Goal: Task Accomplishment & Management: Manage account settings

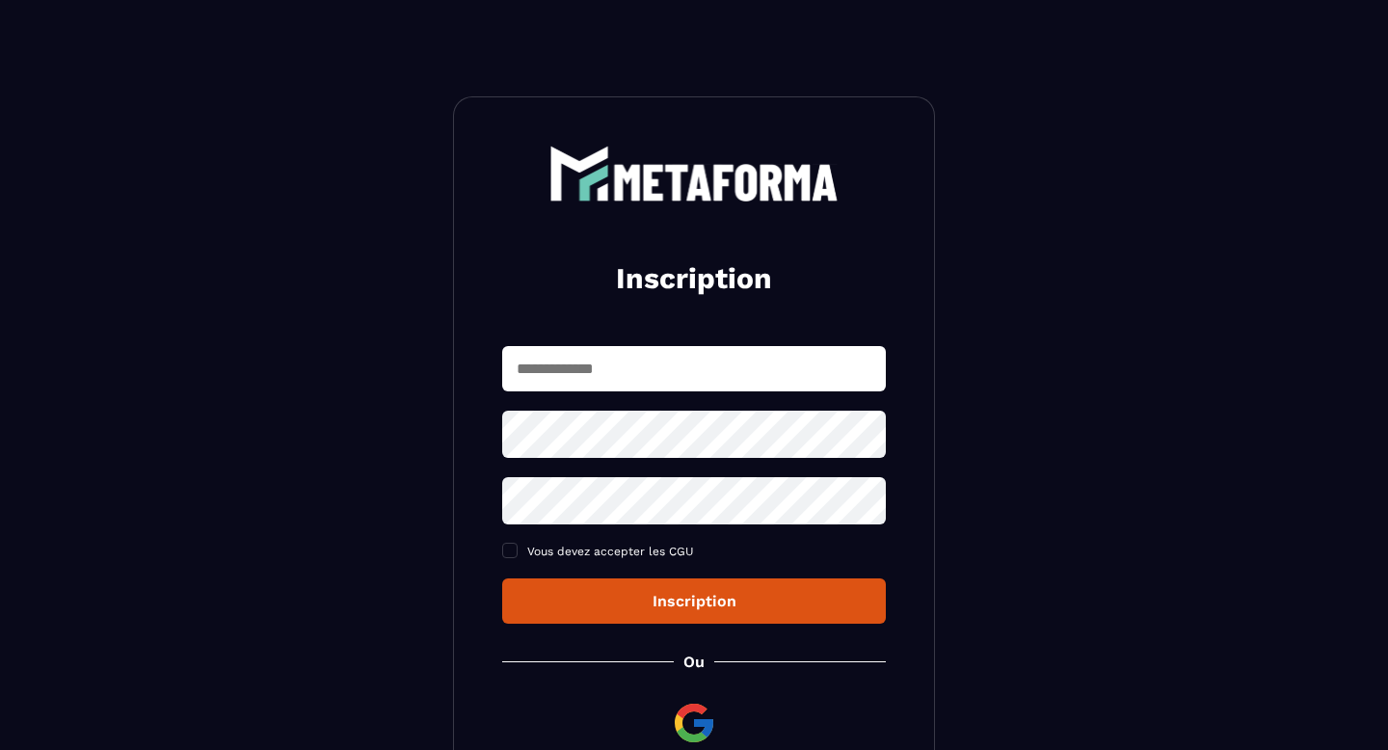
click at [637, 376] on input "text" at bounding box center [694, 368] width 384 height 45
click at [591, 325] on div "Inscription Vous devez accepter les CGU Inscription Ou Déjà membre ? Connexion" at bounding box center [694, 466] width 482 height 741
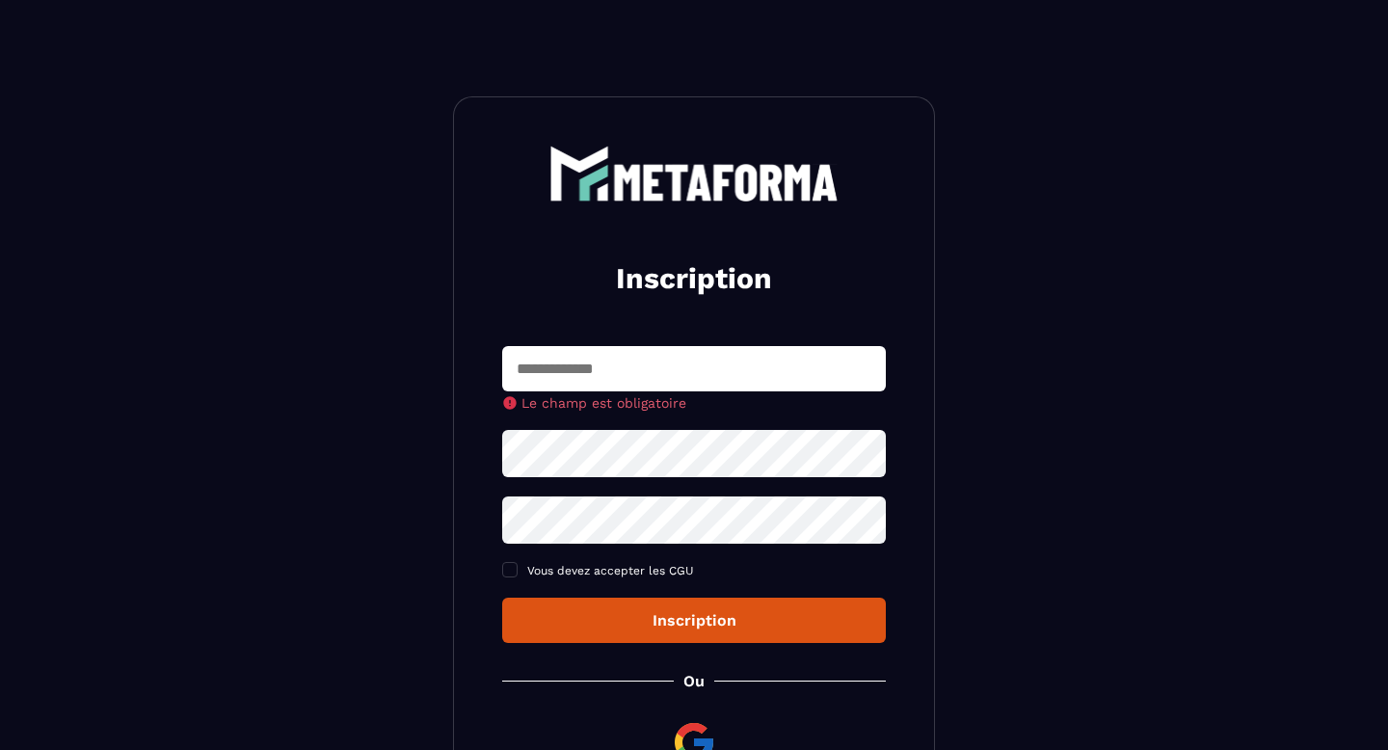
scroll to position [205, 0]
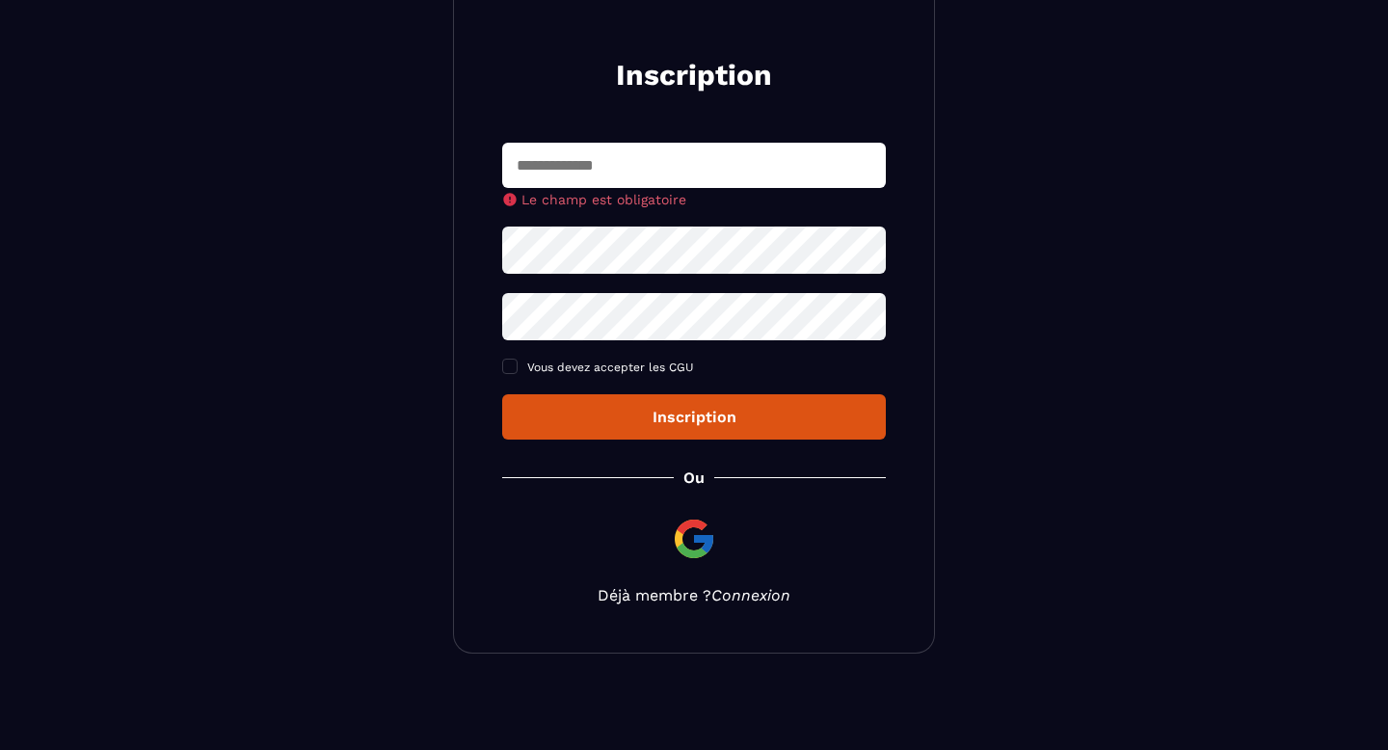
click at [751, 595] on link "Connexion" at bounding box center [750, 595] width 79 height 18
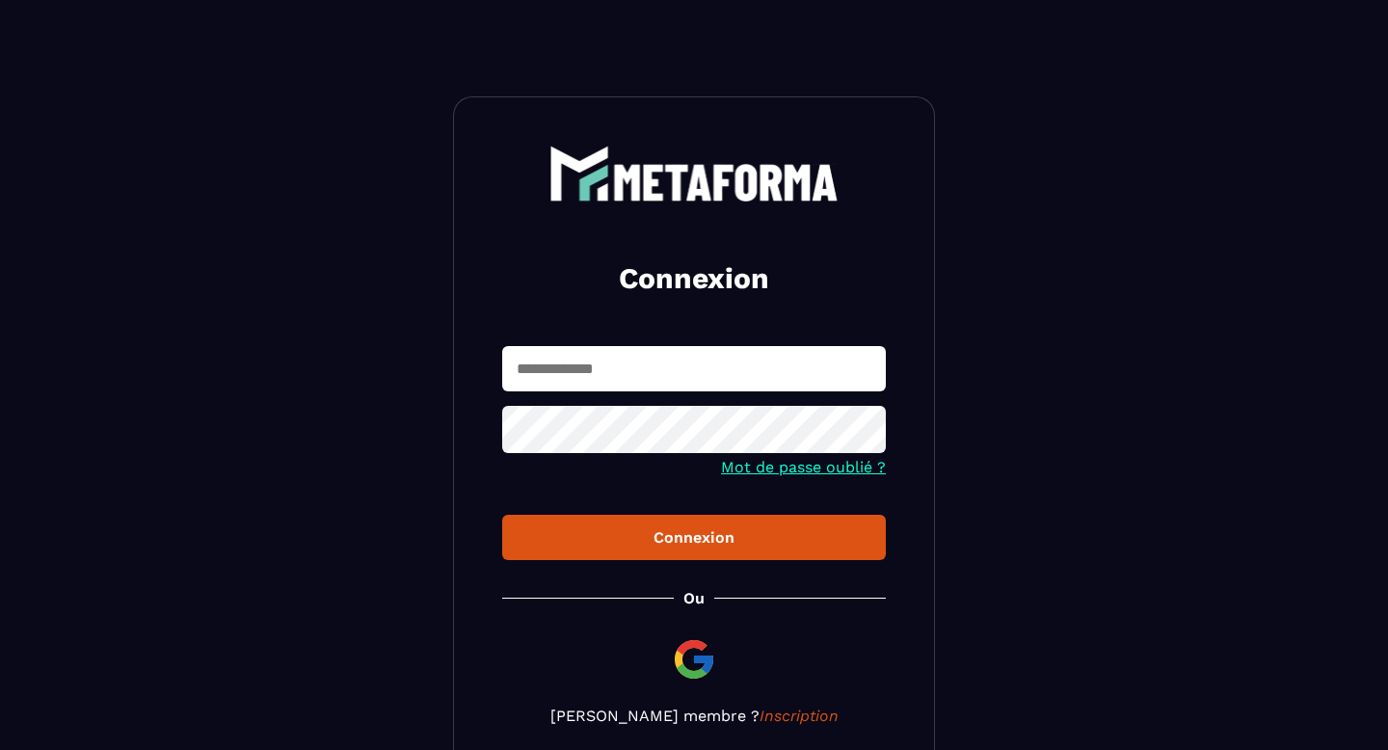
click at [672, 369] on input "text" at bounding box center [694, 368] width 384 height 45
type input "**********"
click at [721, 542] on div "Connexion" at bounding box center [693, 537] width 353 height 18
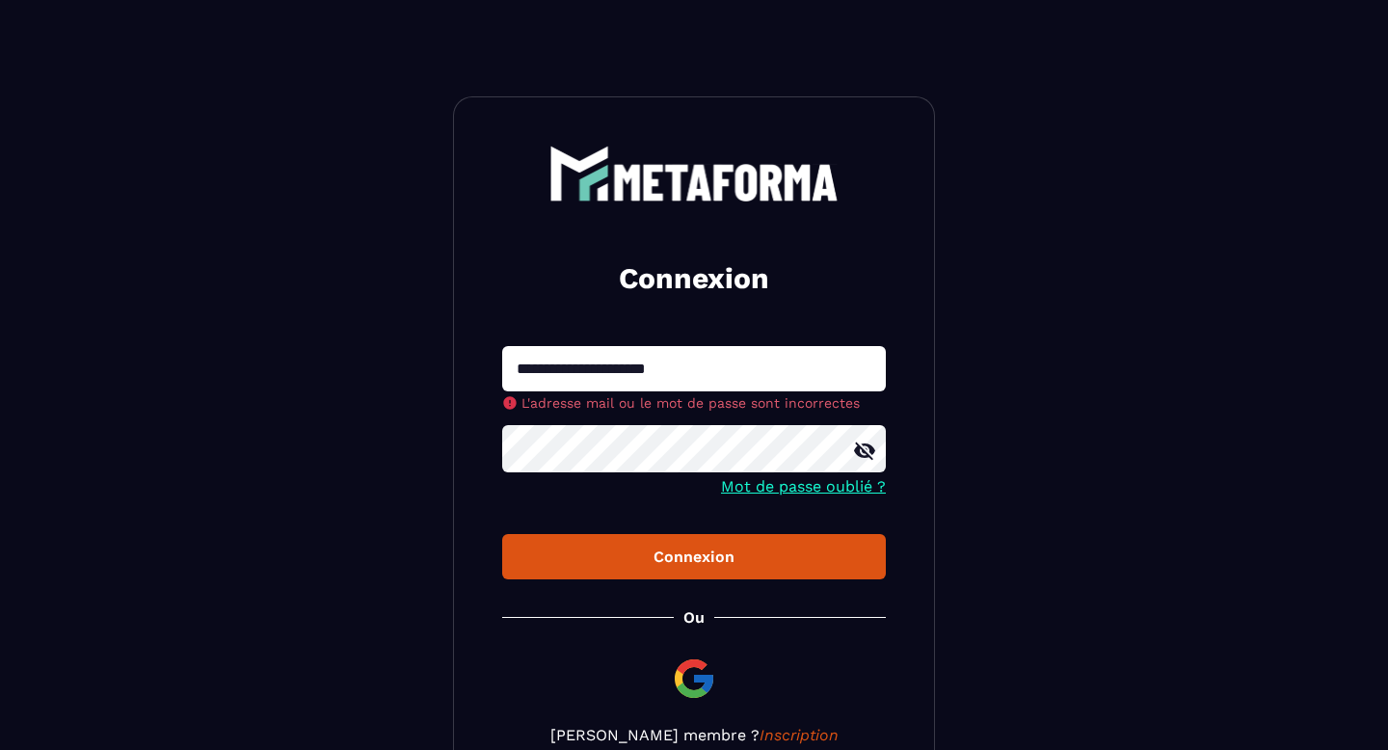
click at [730, 570] on div "**********" at bounding box center [694, 444] width 482 height 697
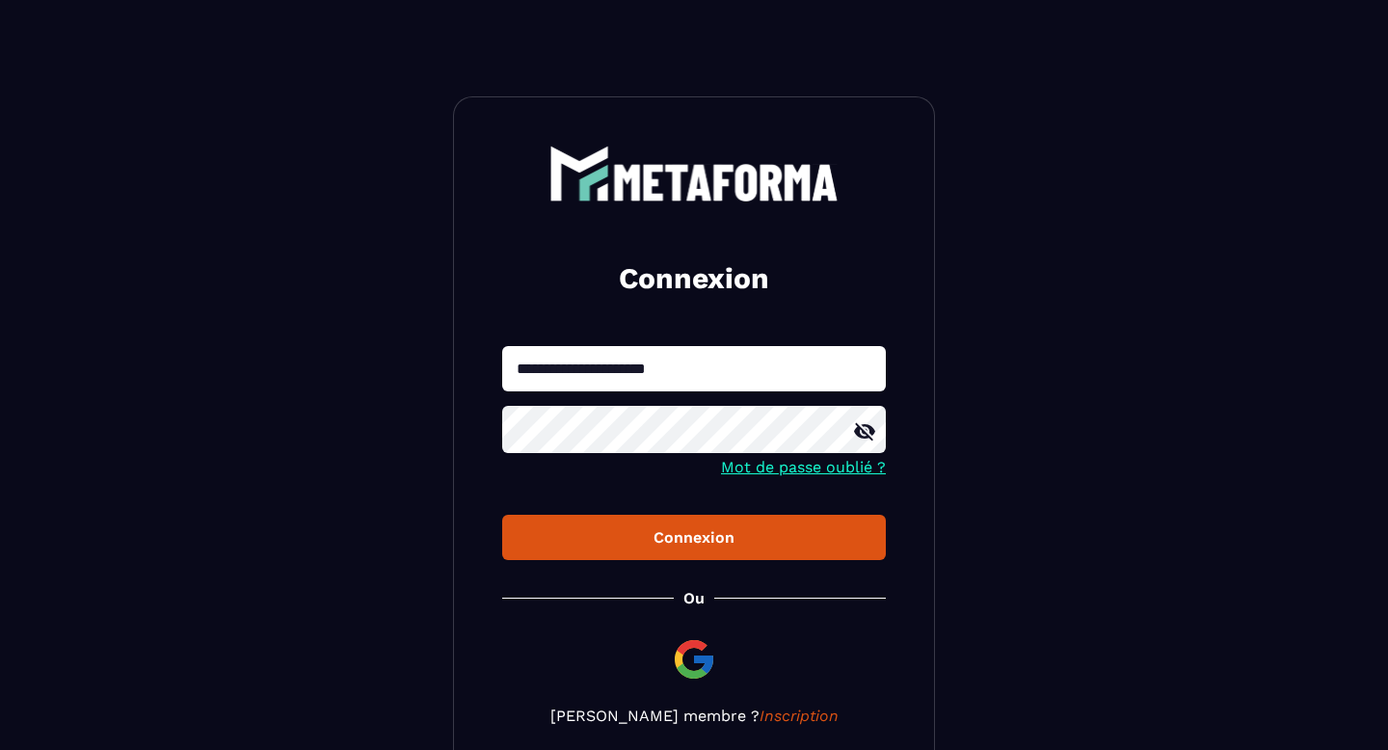
click at [726, 548] on button "Connexion" at bounding box center [694, 537] width 384 height 45
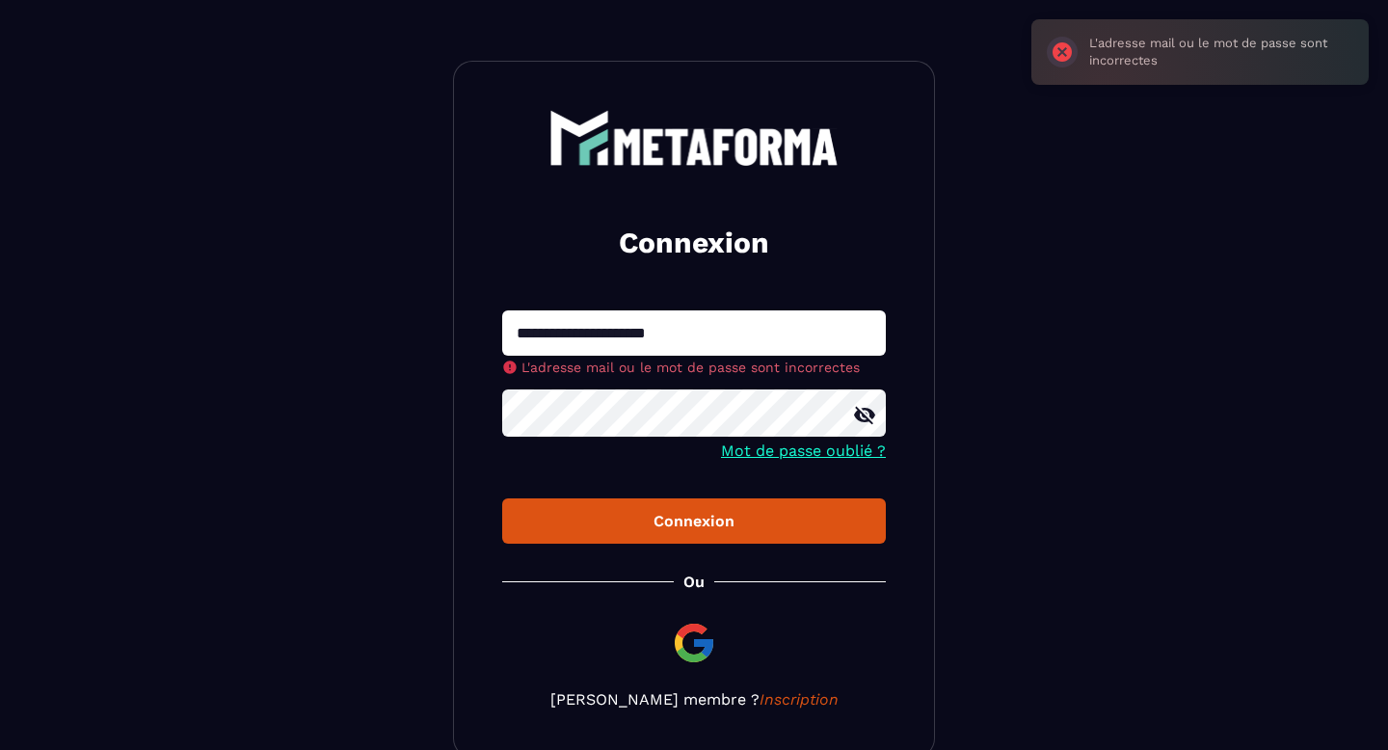
scroll to position [142, 0]
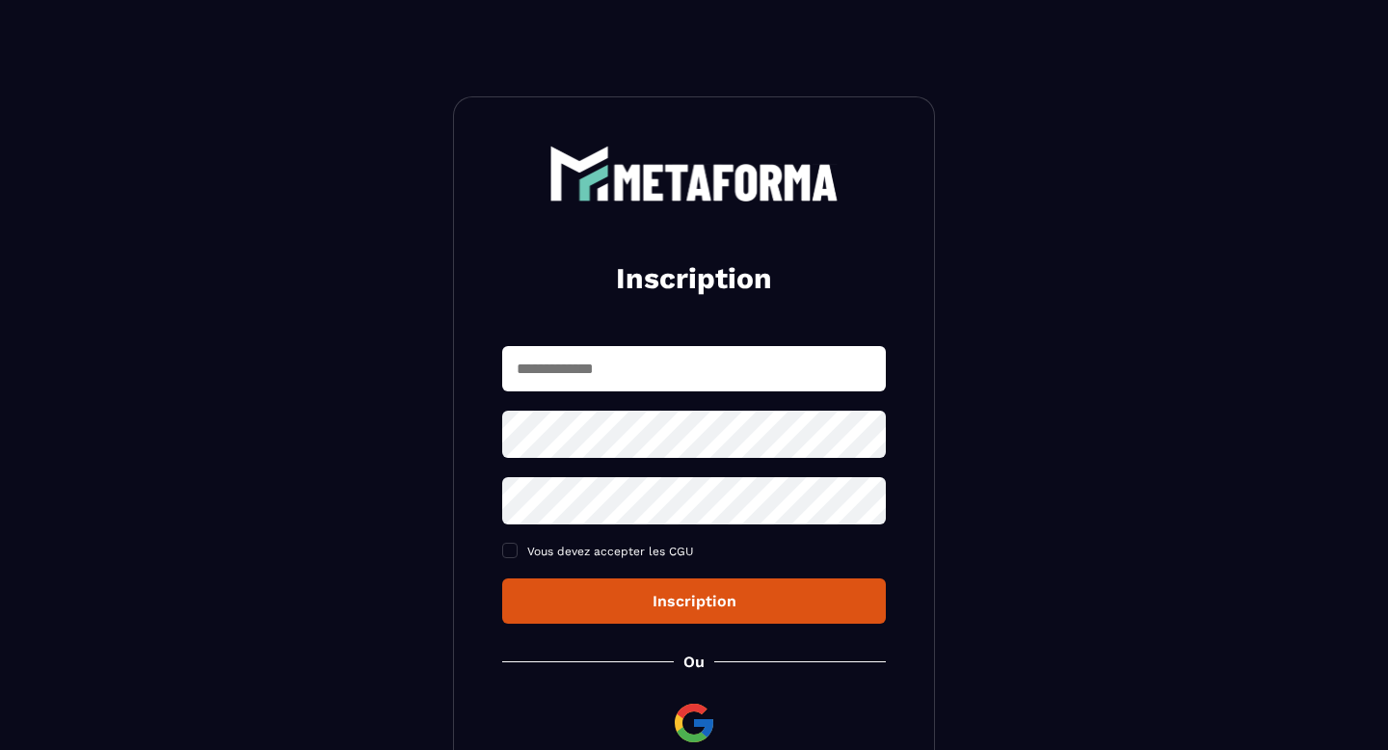
click at [666, 354] on input "text" at bounding box center [694, 368] width 384 height 45
type input "**********"
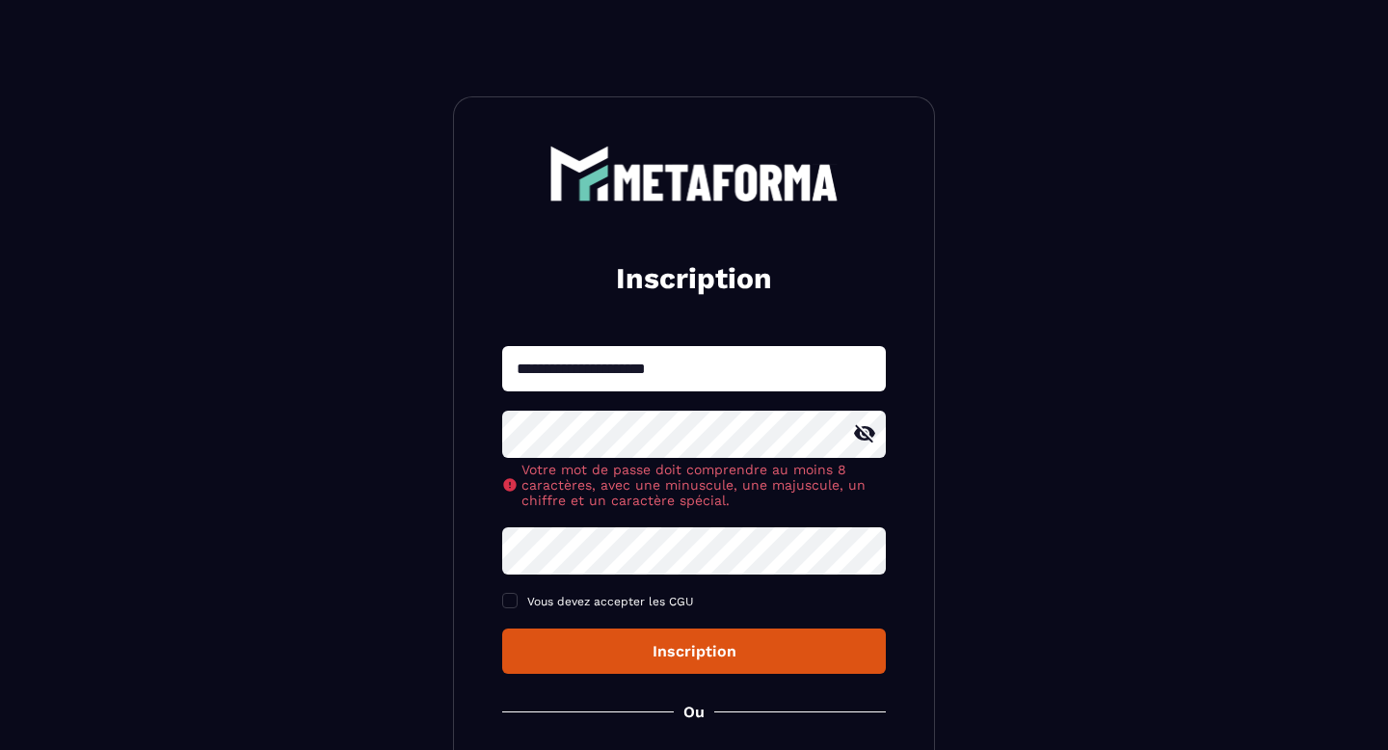
click at [711, 510] on div "**********" at bounding box center [694, 510] width 384 height 328
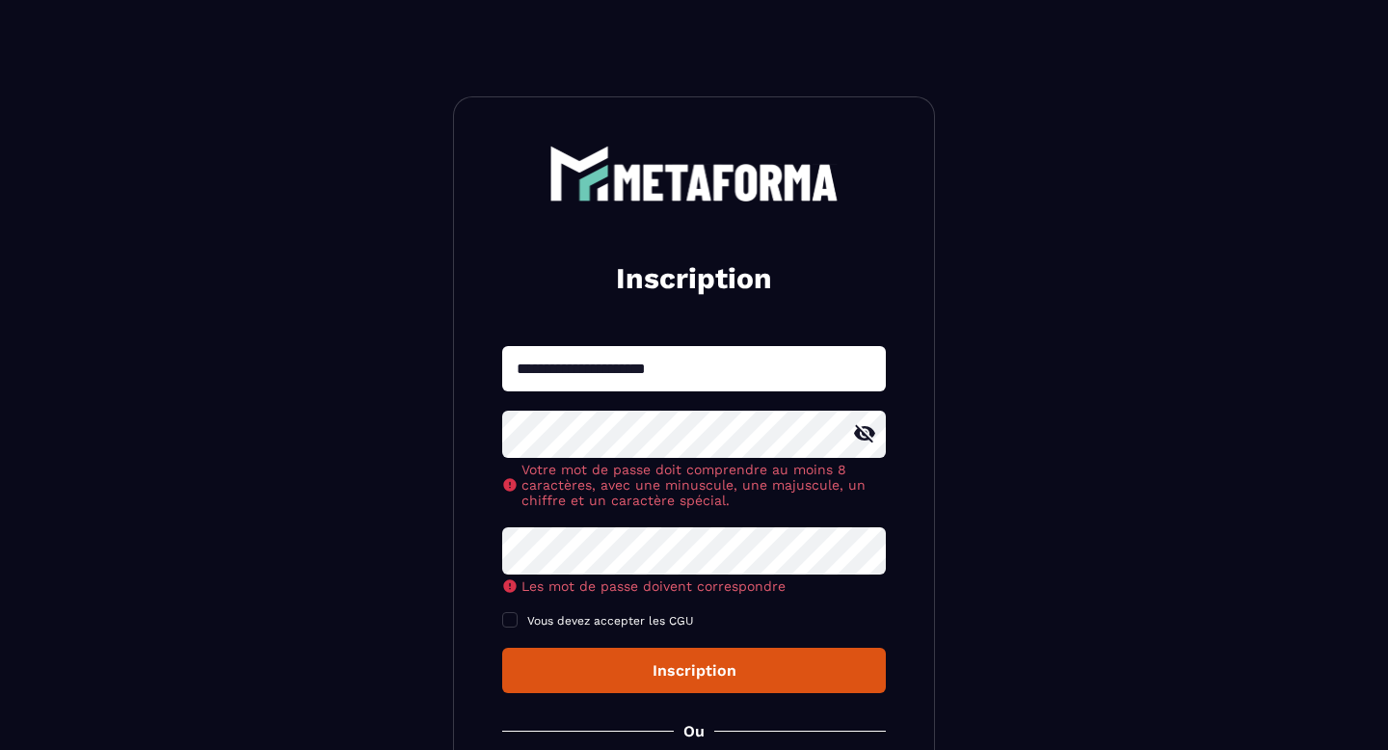
click at [856, 442] on icon at bounding box center [864, 433] width 23 height 23
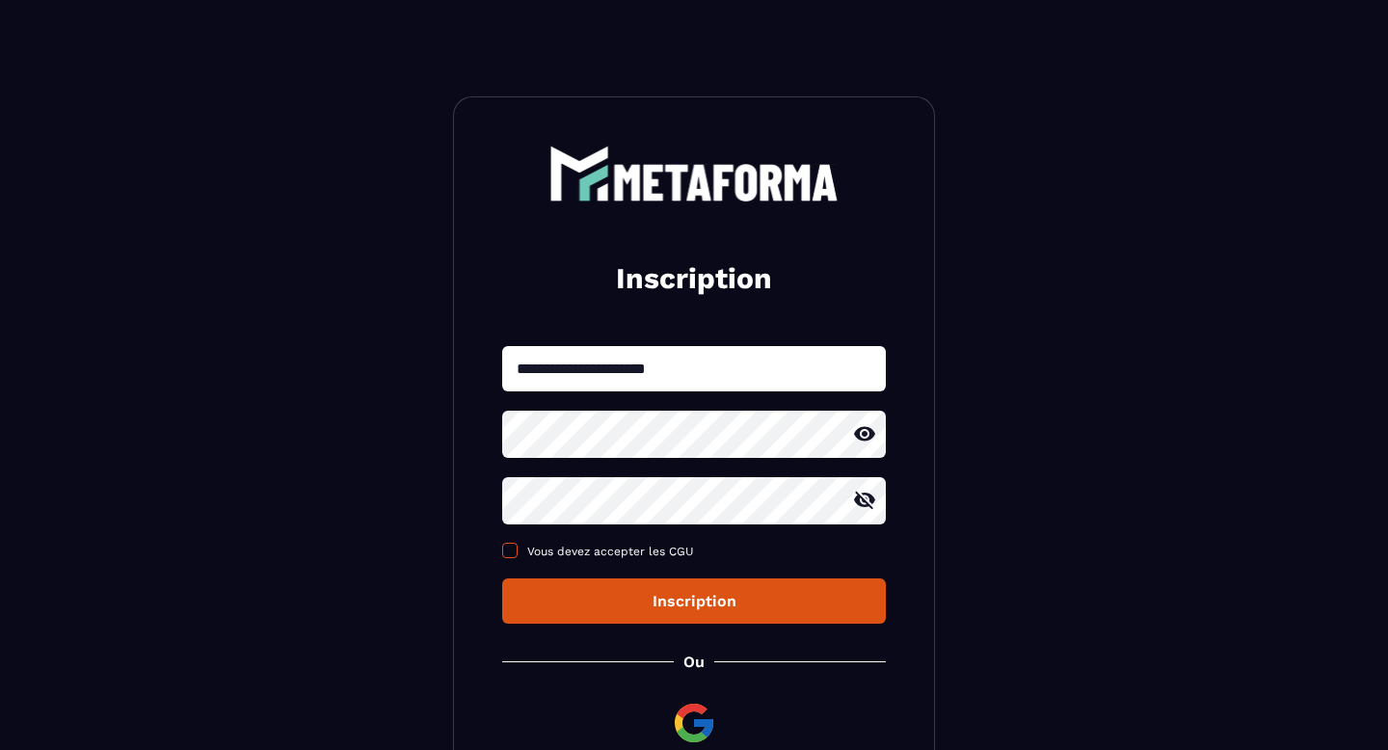
click at [627, 576] on div "**********" at bounding box center [694, 485] width 384 height 278
click at [633, 555] on span "Vous devez accepter les CGU" at bounding box center [610, 550] width 167 height 13
click at [652, 617] on button "Inscription" at bounding box center [694, 600] width 384 height 45
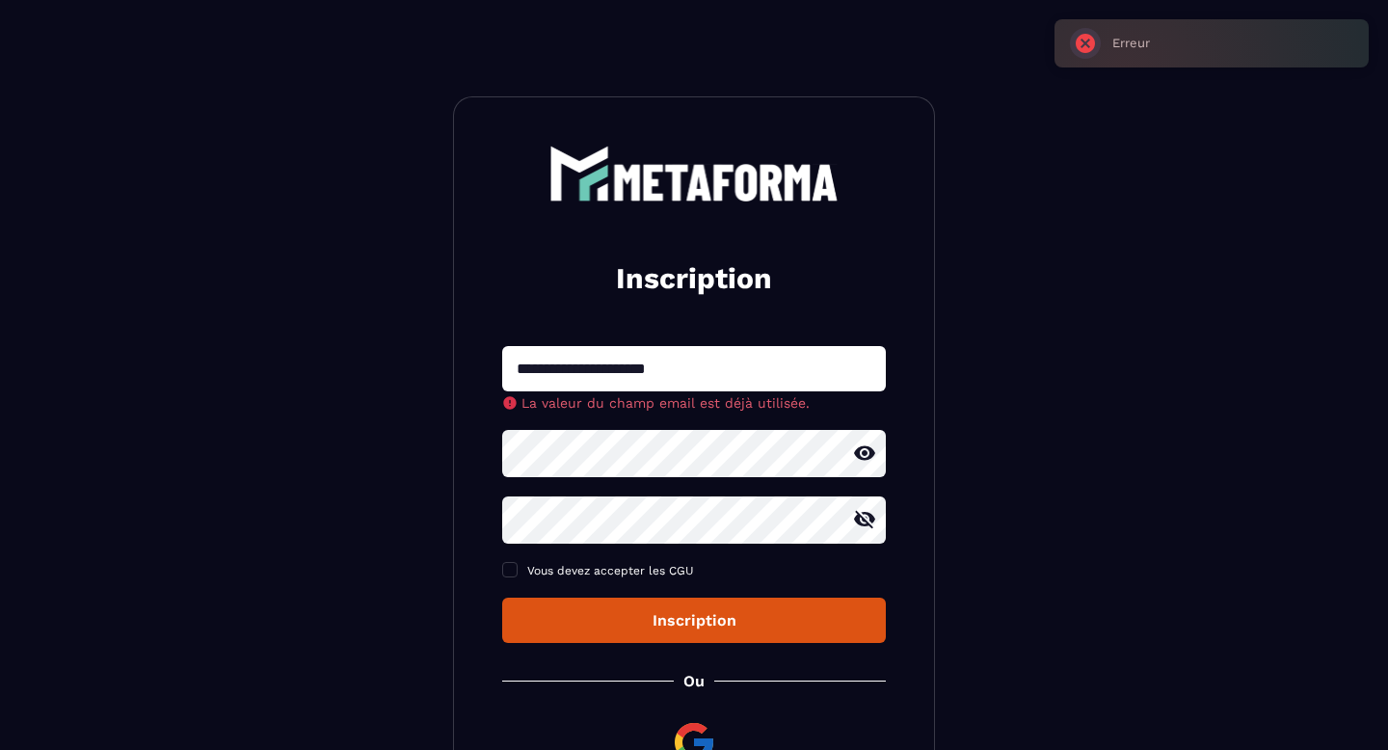
scroll to position [205, 0]
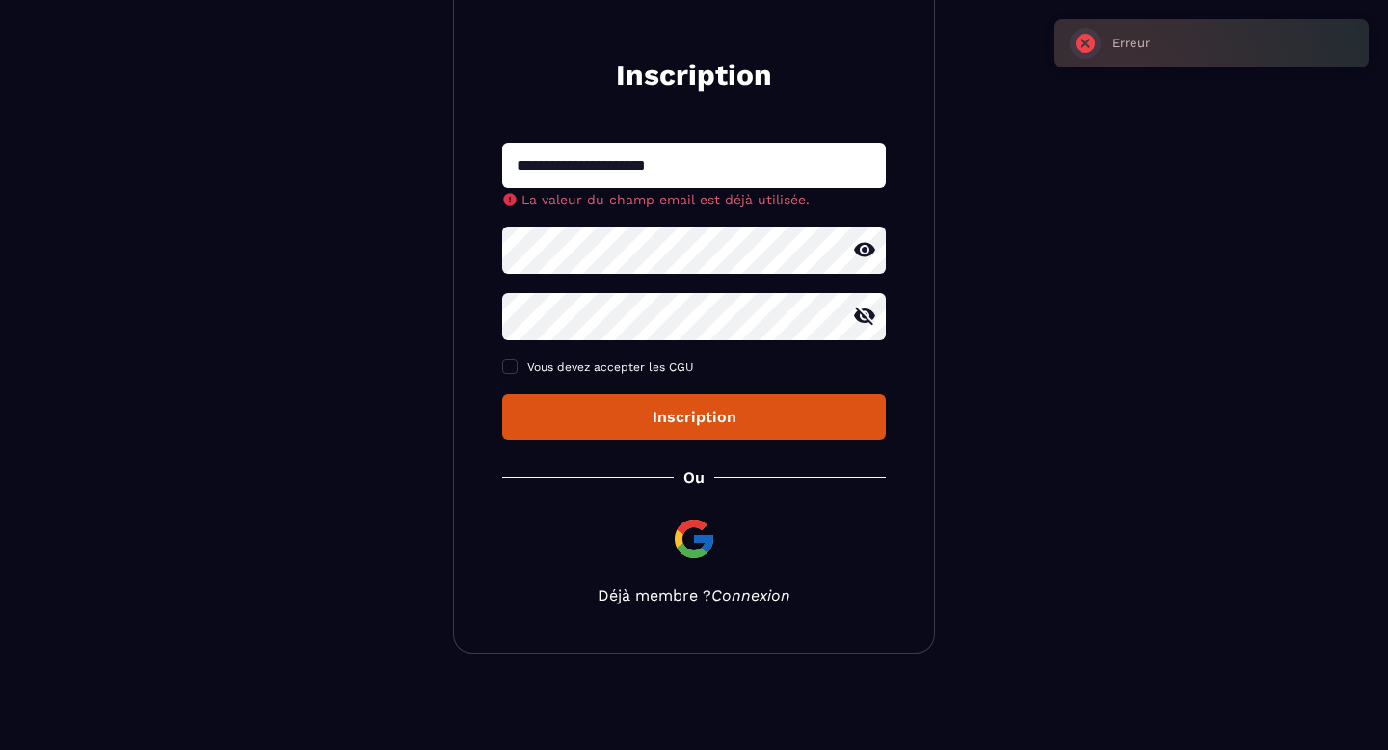
click at [757, 593] on link "Connexion" at bounding box center [750, 595] width 79 height 18
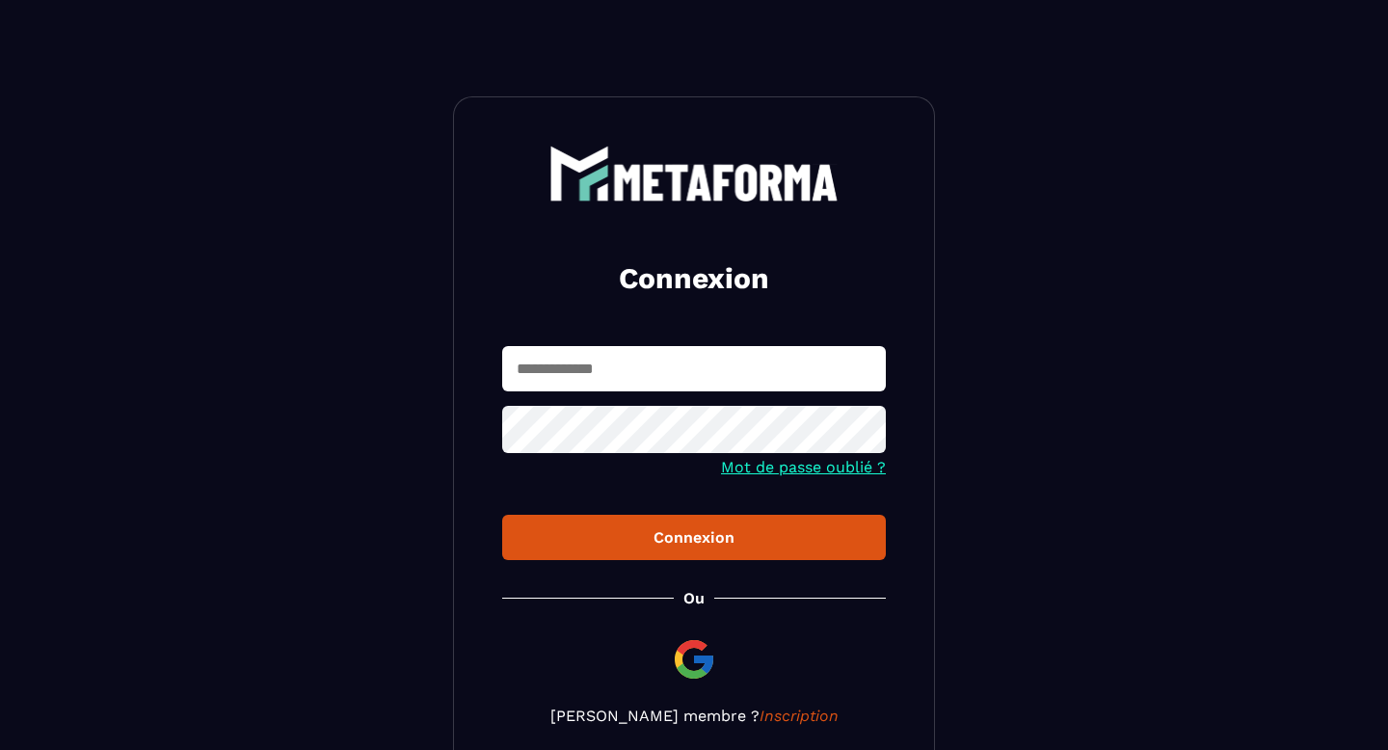
click at [620, 359] on input "text" at bounding box center [694, 368] width 384 height 45
type input "**********"
click at [607, 535] on div "Connexion" at bounding box center [693, 537] width 353 height 18
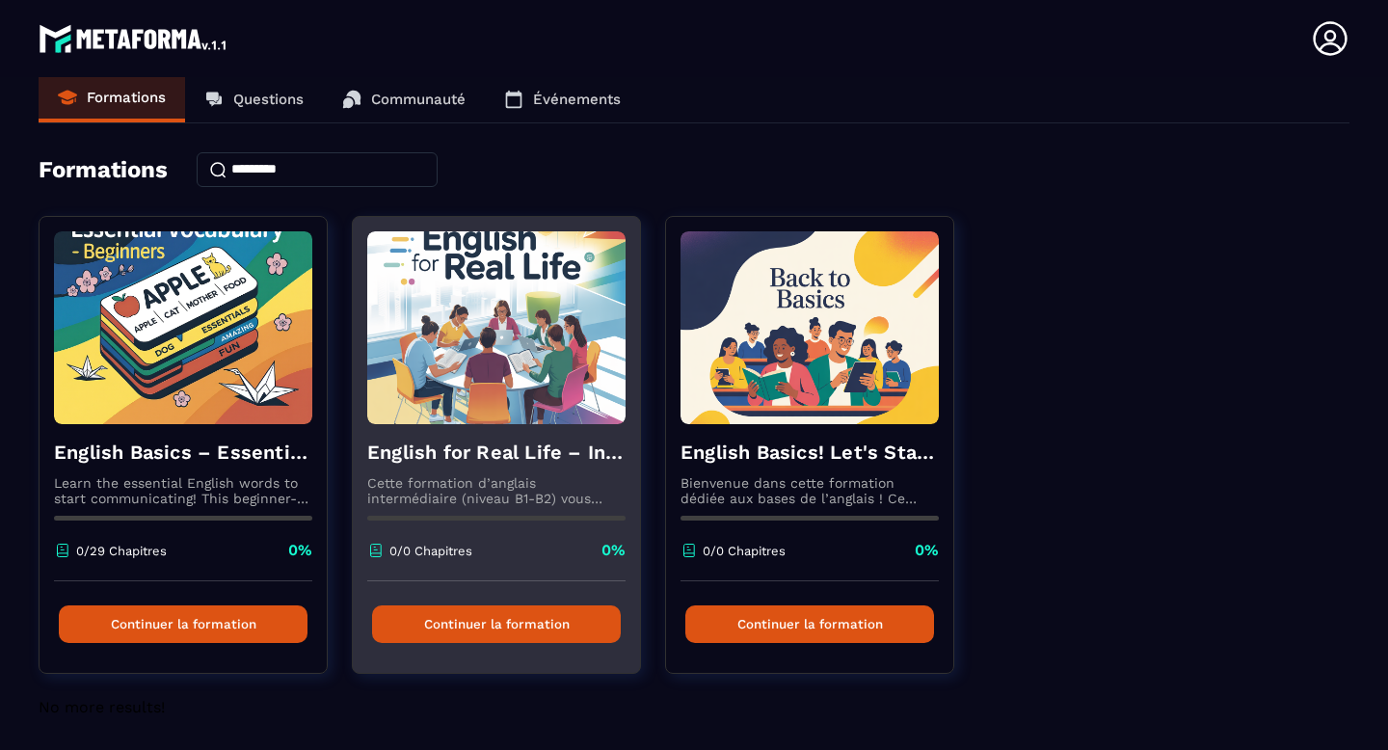
scroll to position [23, 0]
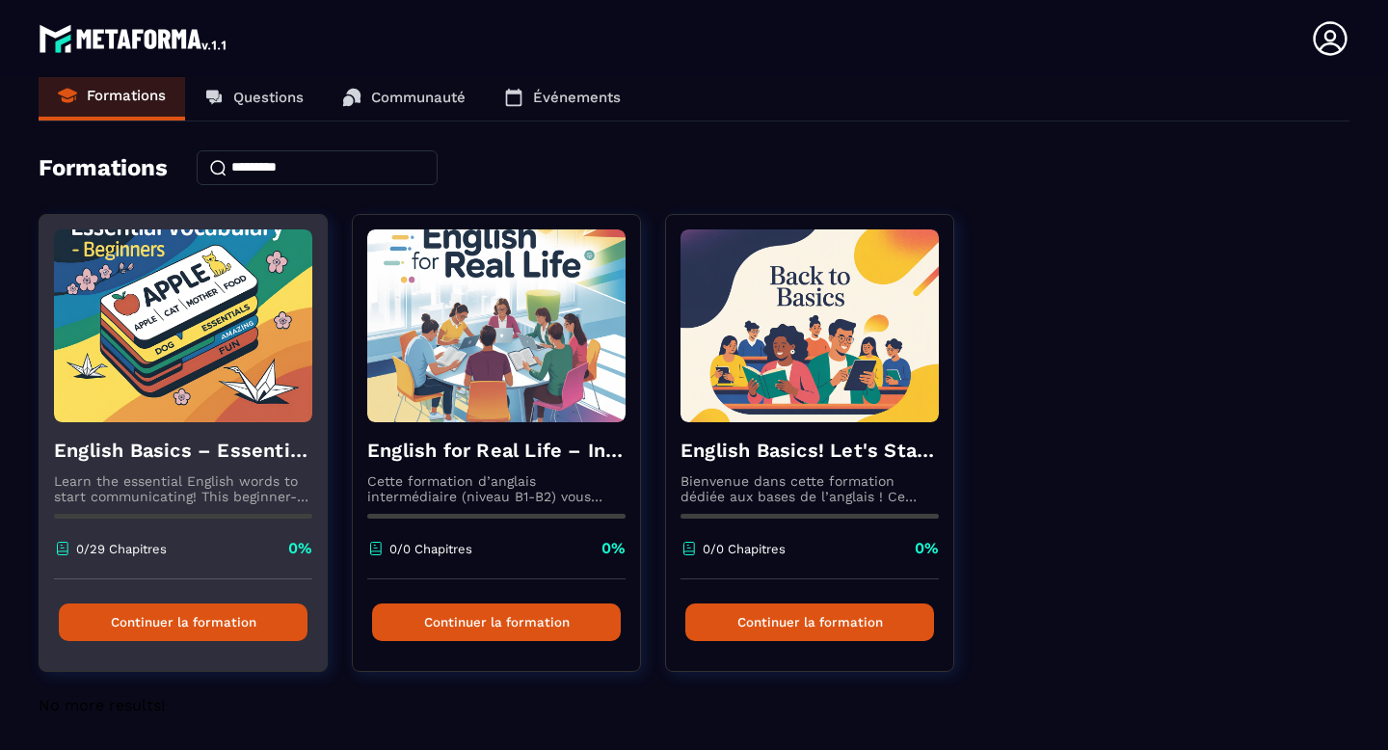
click at [271, 623] on button "Continuer la formation" at bounding box center [183, 622] width 249 height 38
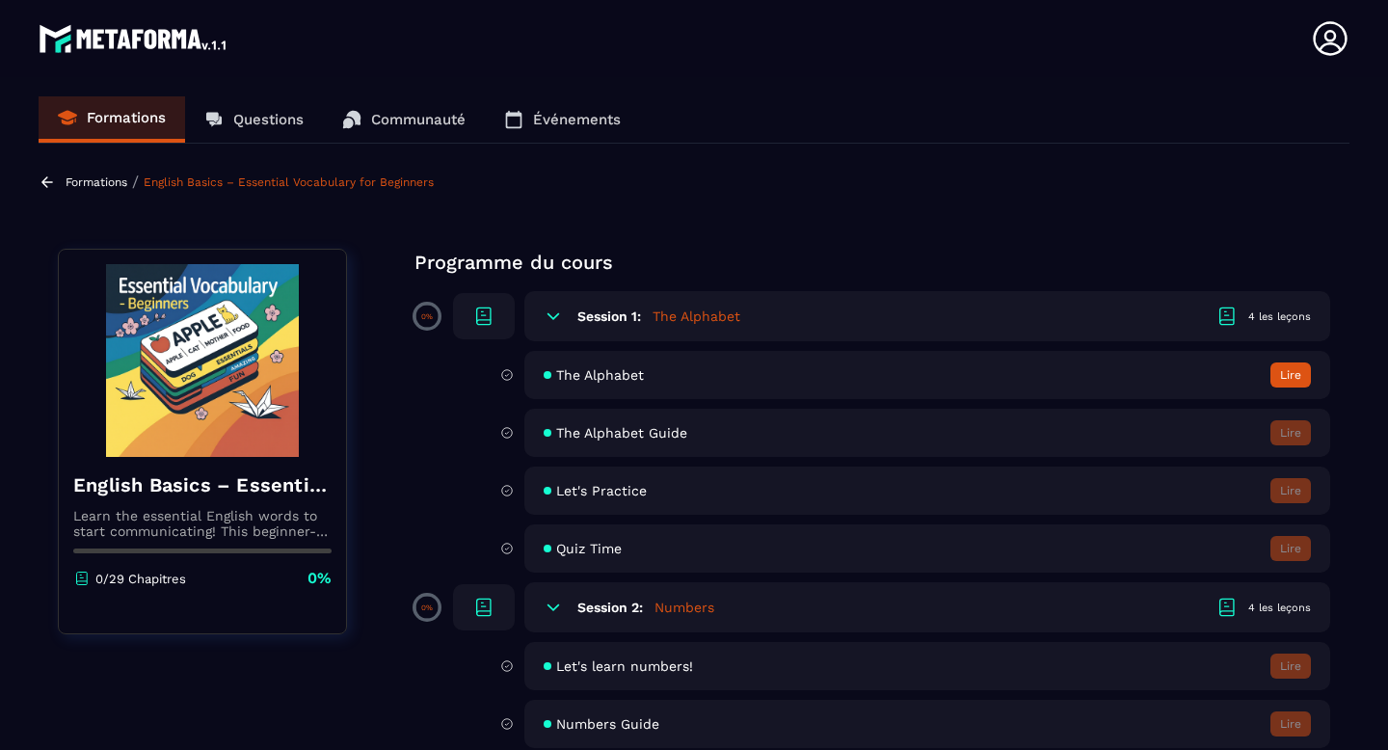
click at [555, 322] on icon at bounding box center [553, 315] width 19 height 19
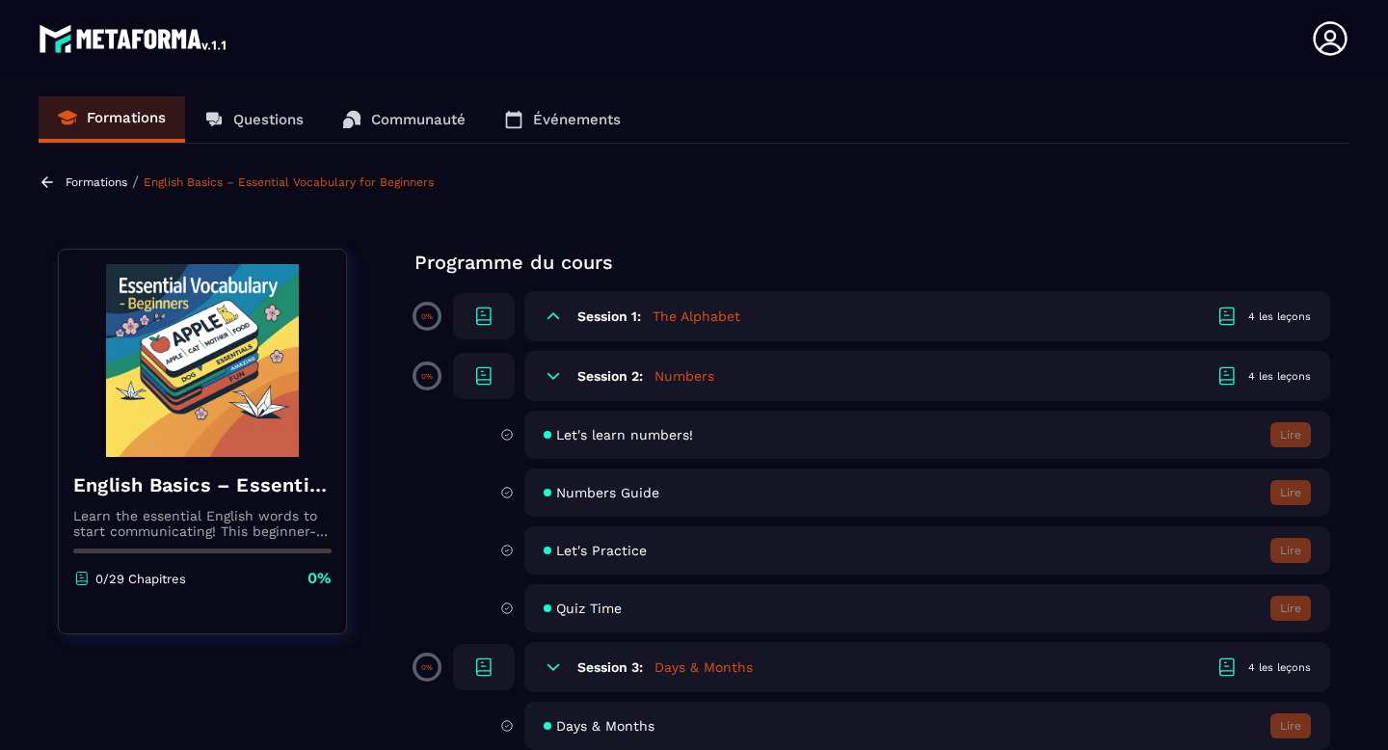
click at [556, 373] on icon at bounding box center [553, 375] width 19 height 19
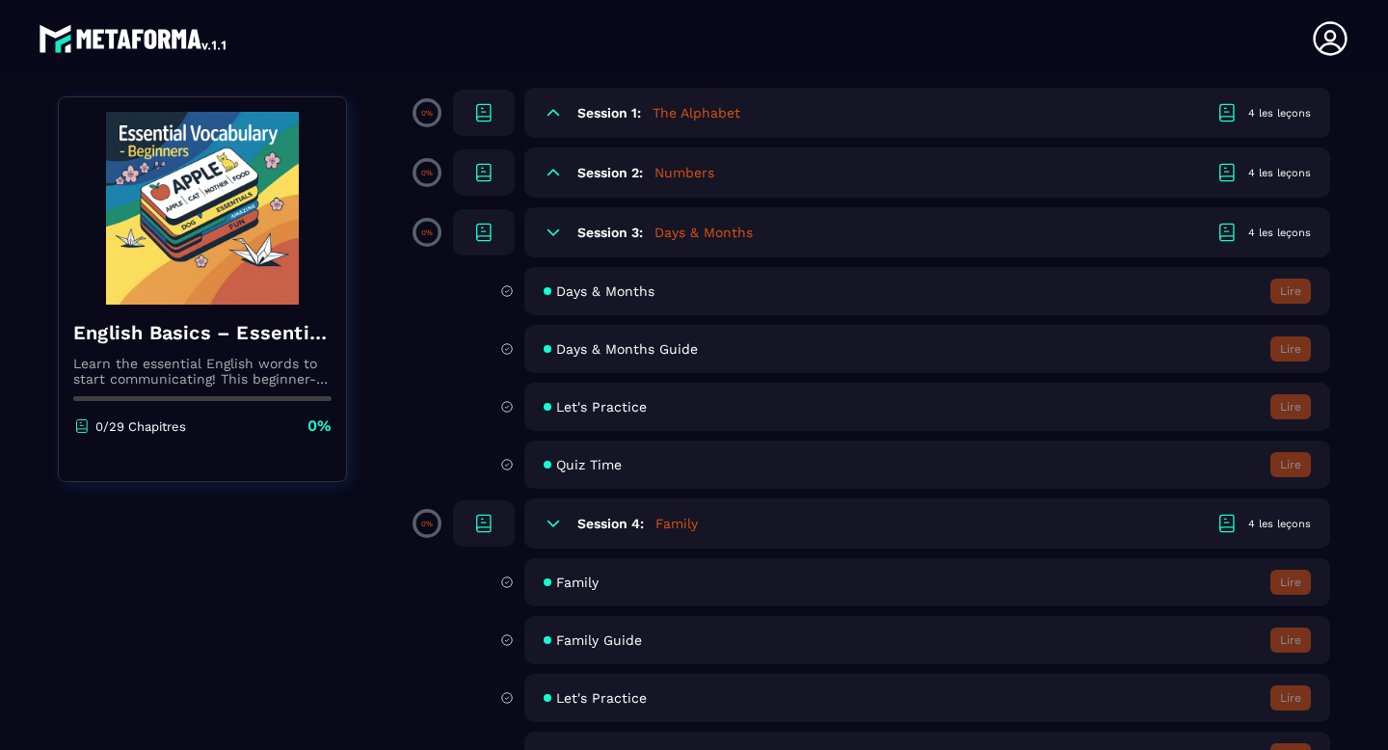
scroll to position [205, 0]
click at [564, 402] on span "Let's Practice" at bounding box center [601, 404] width 91 height 15
click at [1252, 220] on div "Session 3: Days & Months 4 les leçons" at bounding box center [927, 230] width 806 height 50
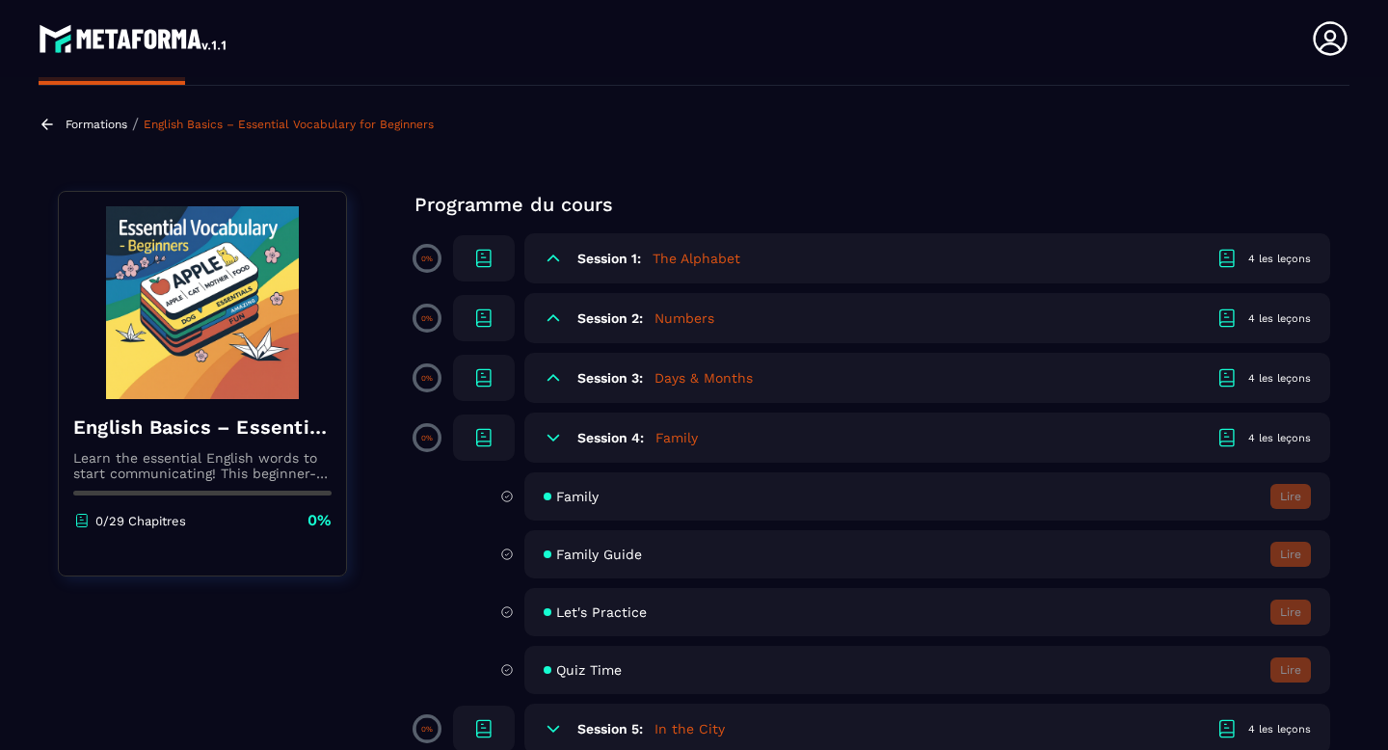
scroll to position [0, 0]
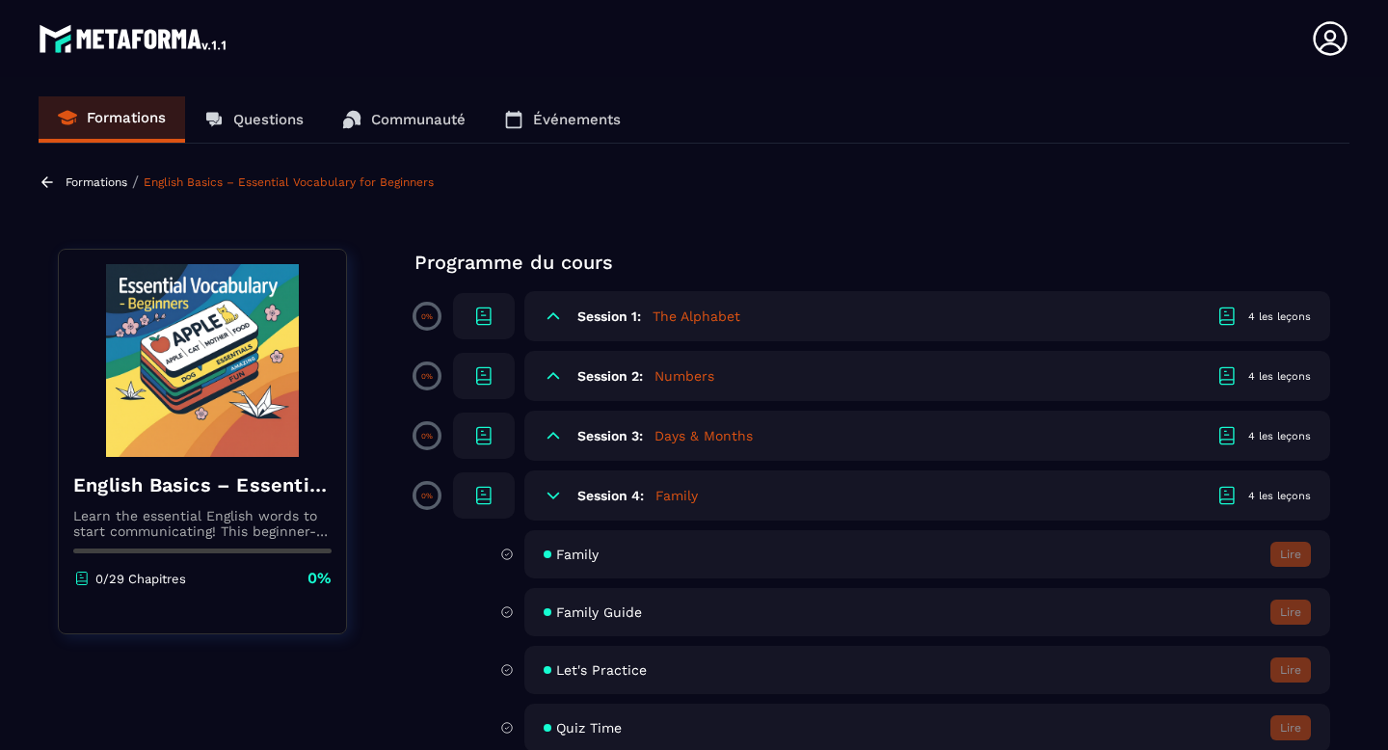
click at [66, 183] on p "Formations" at bounding box center [97, 181] width 62 height 13
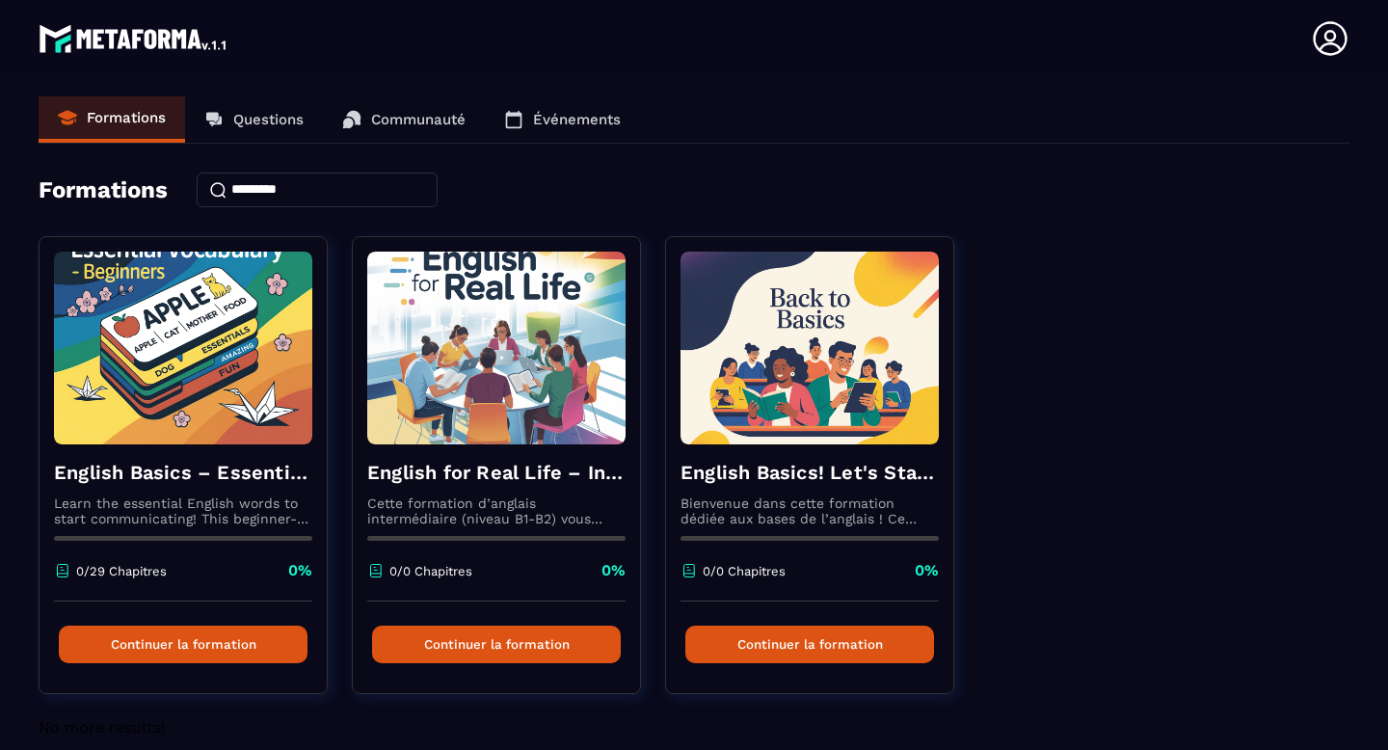
click at [257, 118] on p "Questions" at bounding box center [268, 119] width 70 height 17
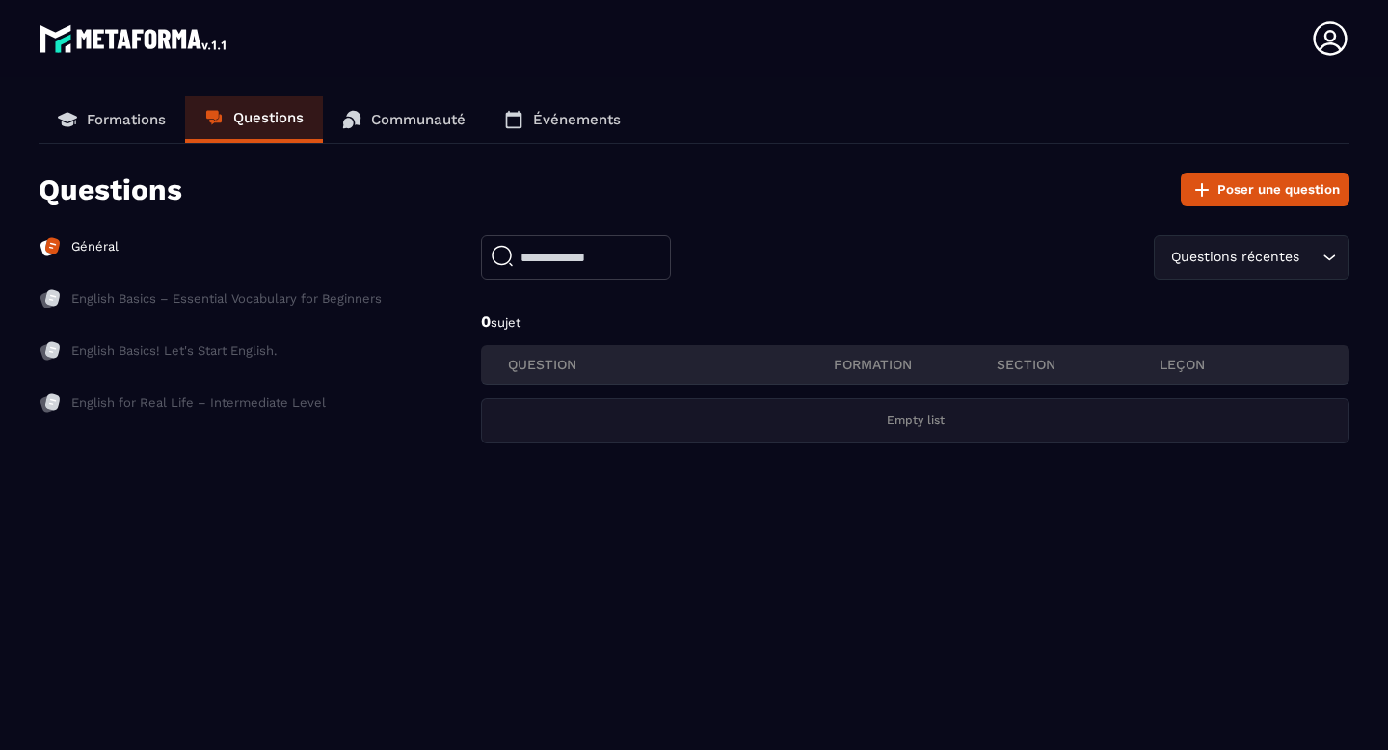
click at [354, 123] on icon at bounding box center [348, 123] width 11 height 11
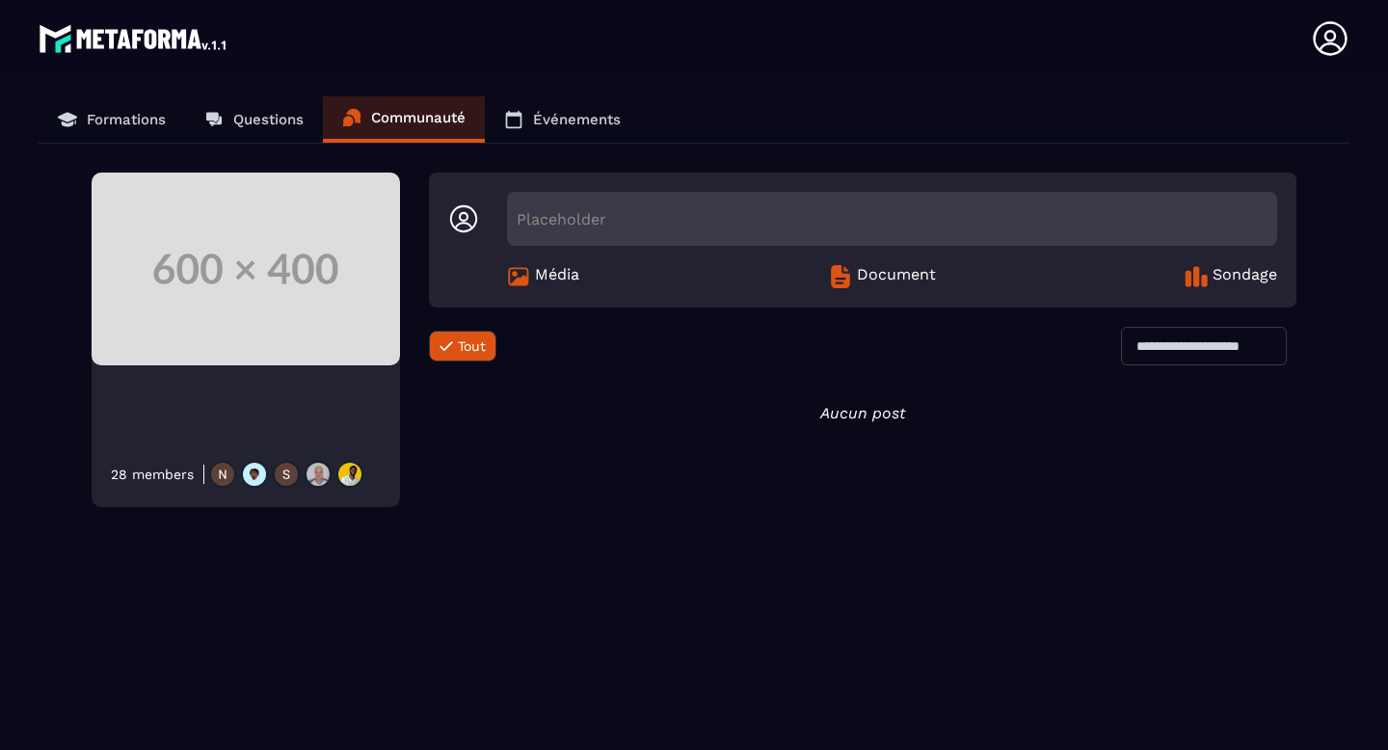
click at [541, 113] on p "Événements" at bounding box center [577, 119] width 88 height 17
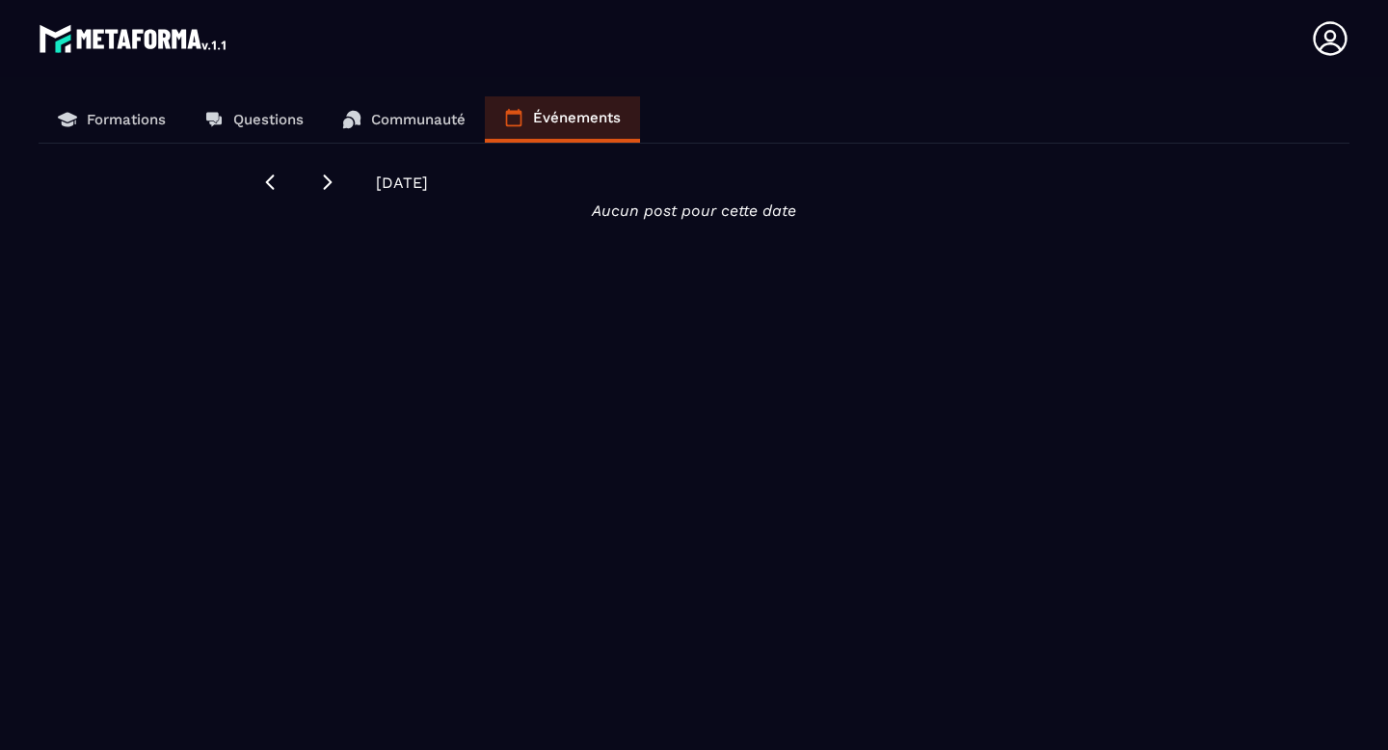
click at [117, 116] on p "Formations" at bounding box center [126, 119] width 79 height 17
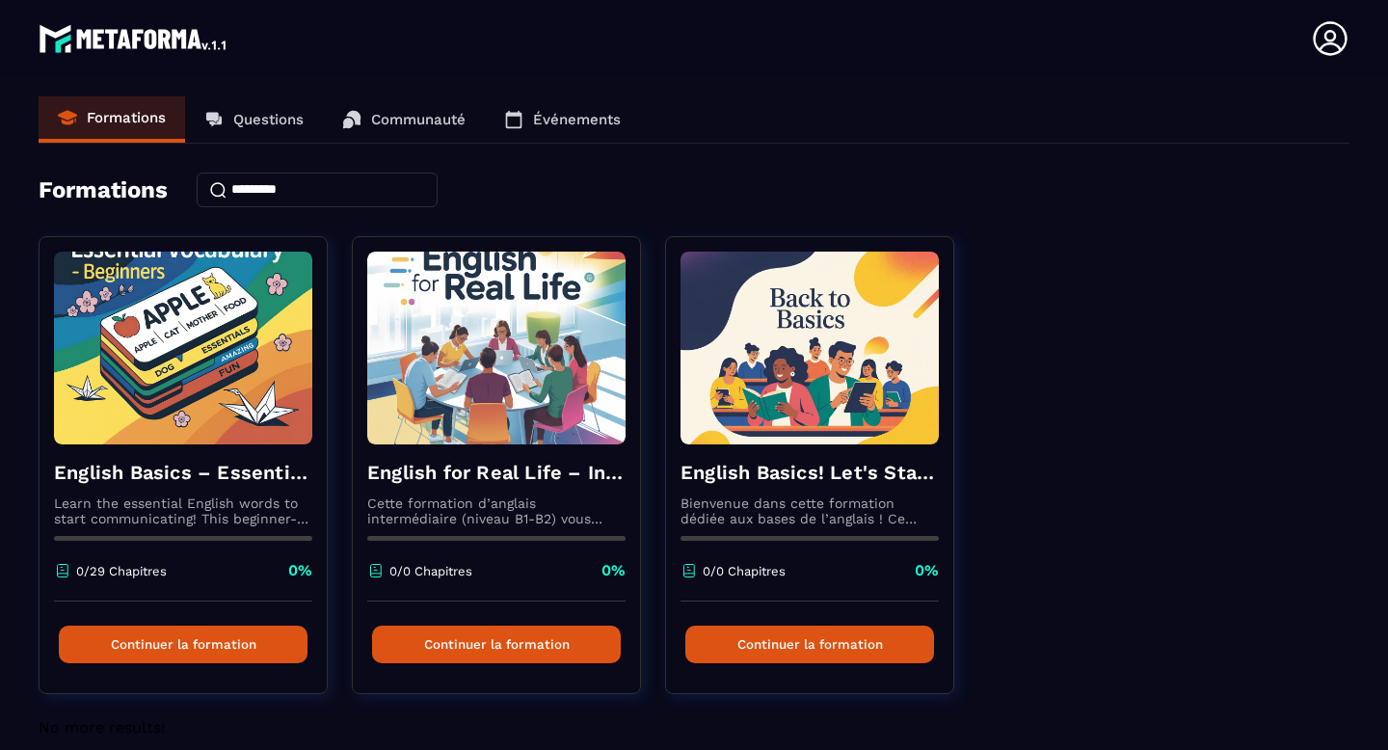
click at [1337, 50] on icon at bounding box center [1330, 38] width 39 height 39
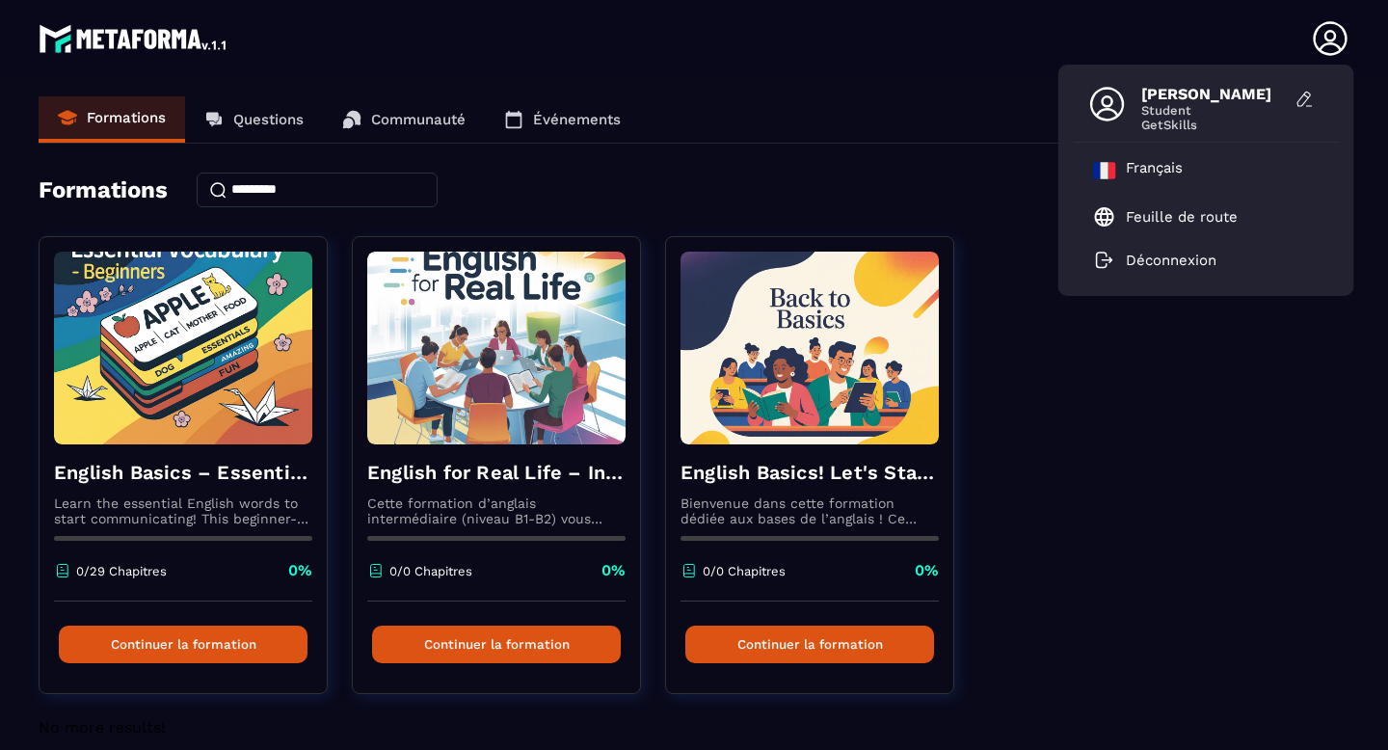
click at [1338, 33] on icon at bounding box center [1330, 38] width 39 height 39
